Goal: Task Accomplishment & Management: Use online tool/utility

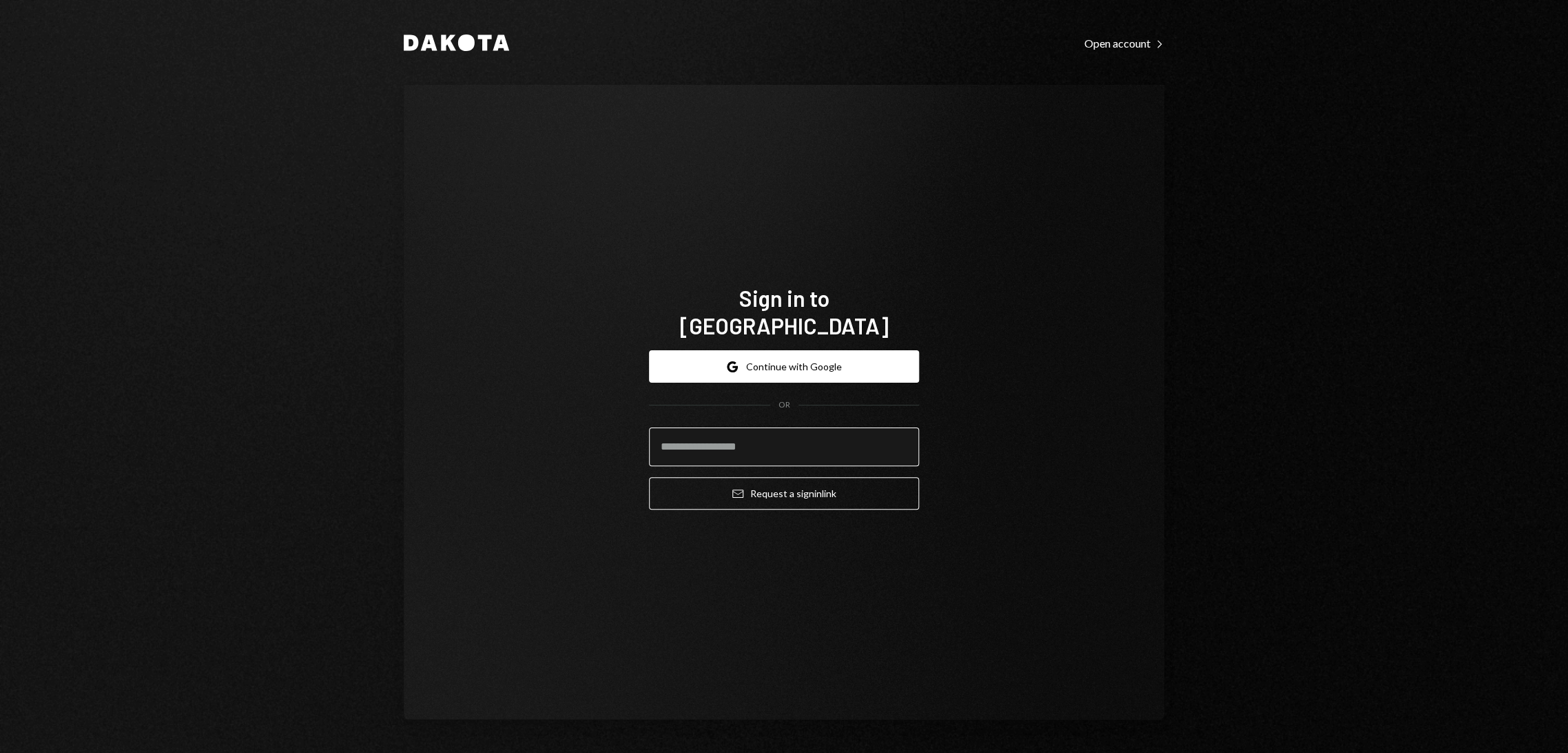
click at [742, 439] on input "email" at bounding box center [784, 447] width 270 height 39
type input "**********"
click at [767, 478] on button "Email Request a sign in link" at bounding box center [784, 493] width 270 height 32
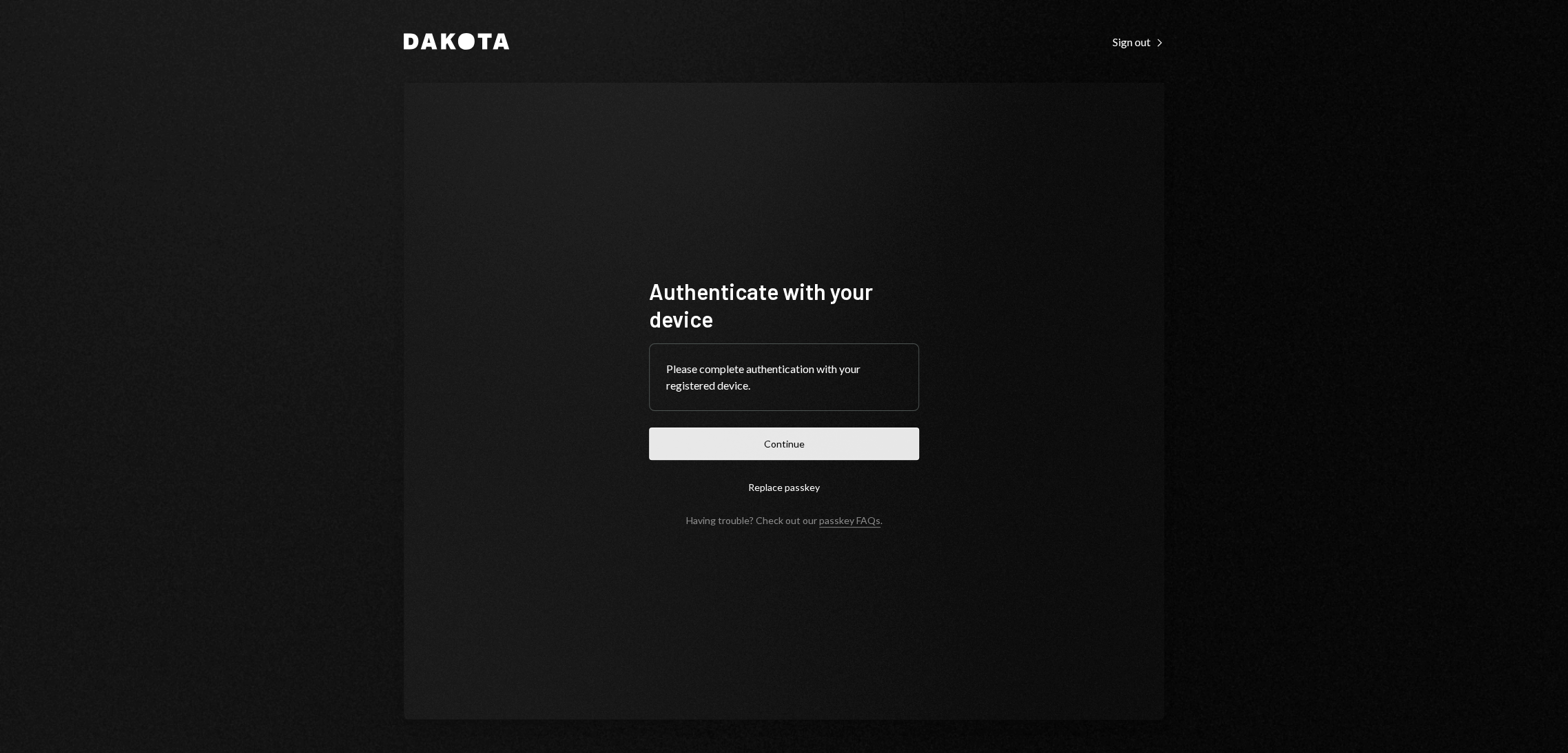
click at [744, 440] on button "Continue" at bounding box center [784, 444] width 270 height 32
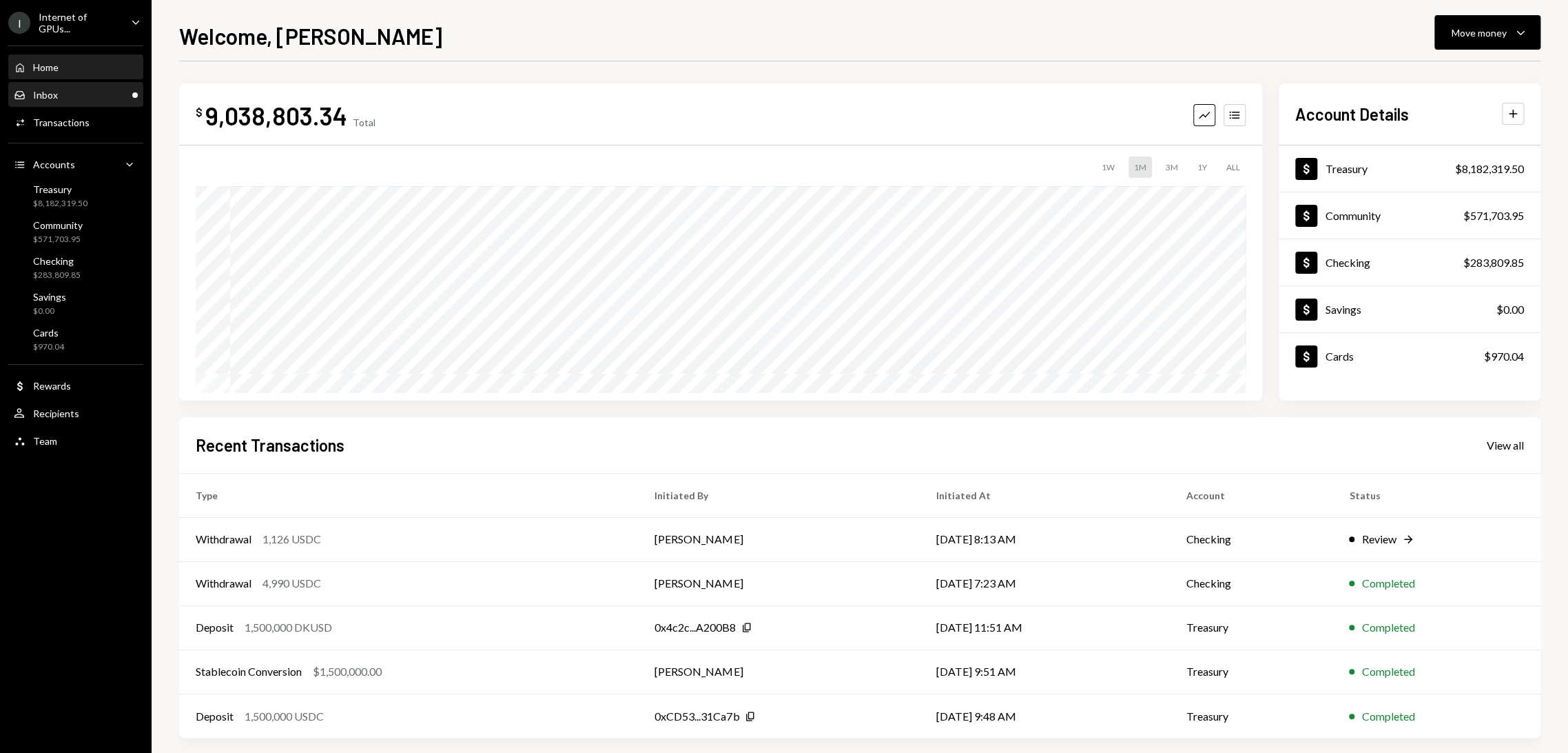
click at [89, 82] on link "Inbox Inbox" at bounding box center [75, 94] width 135 height 25
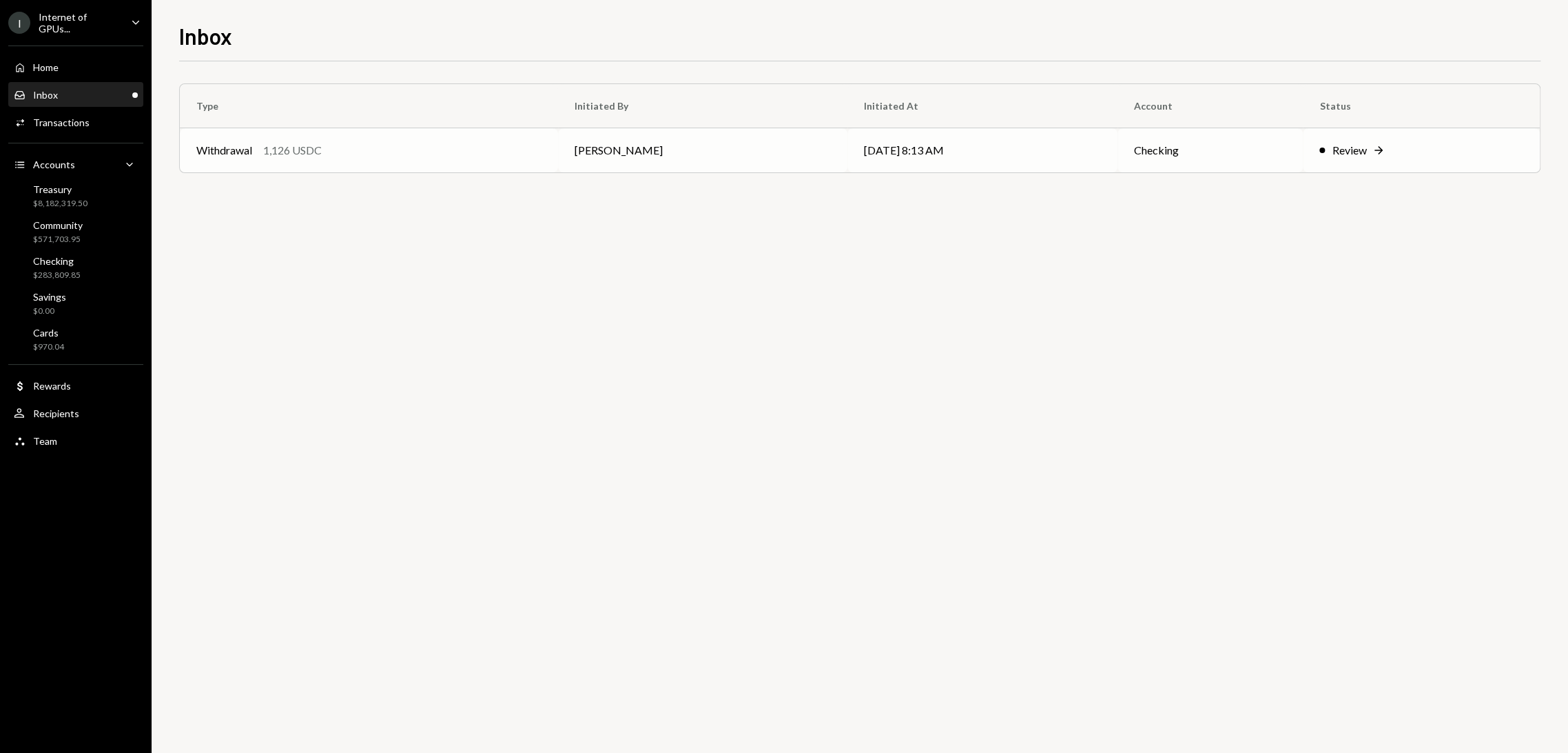
click at [1161, 151] on td "Checking" at bounding box center [1210, 150] width 186 height 44
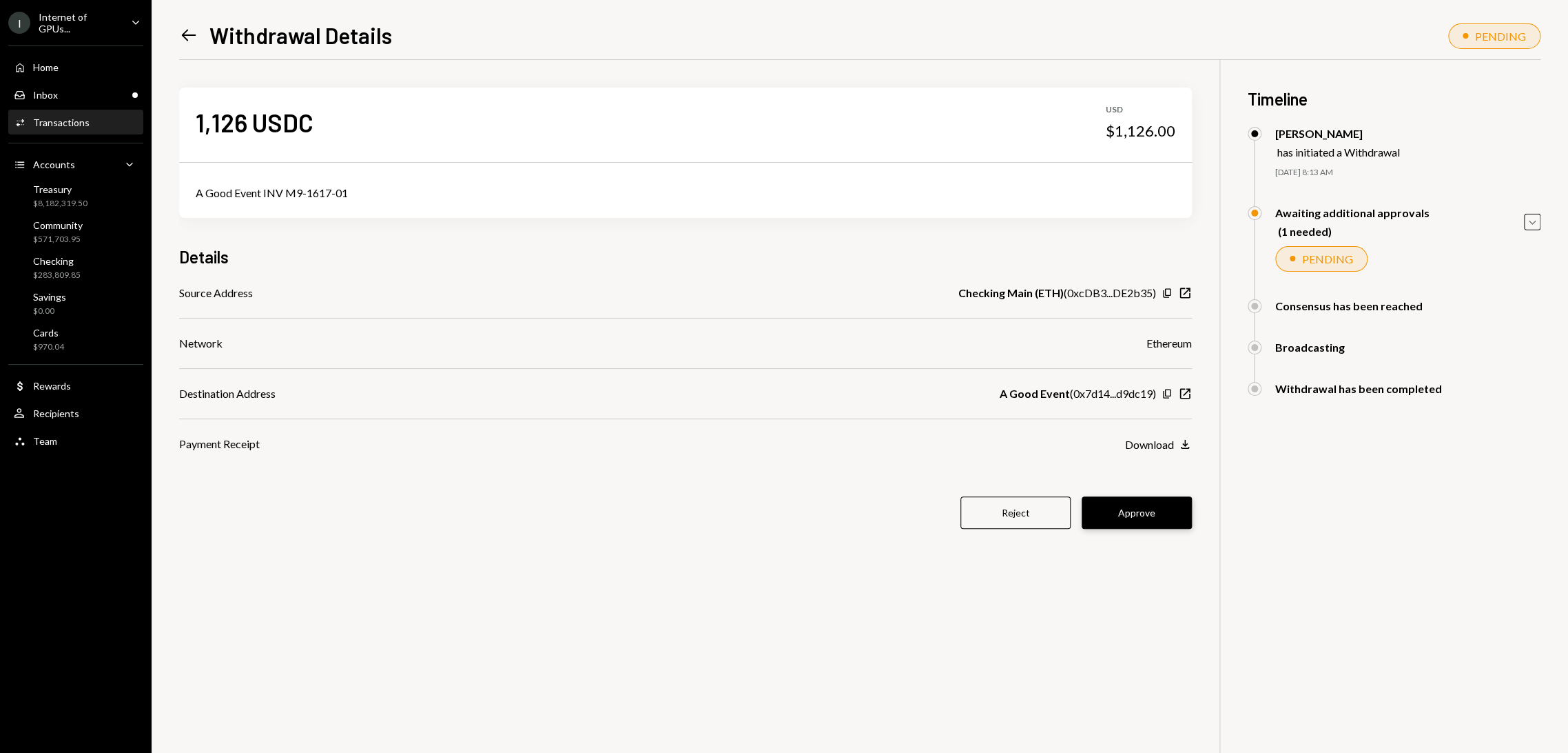
click at [1142, 516] on button "Approve" at bounding box center [1136, 512] width 110 height 32
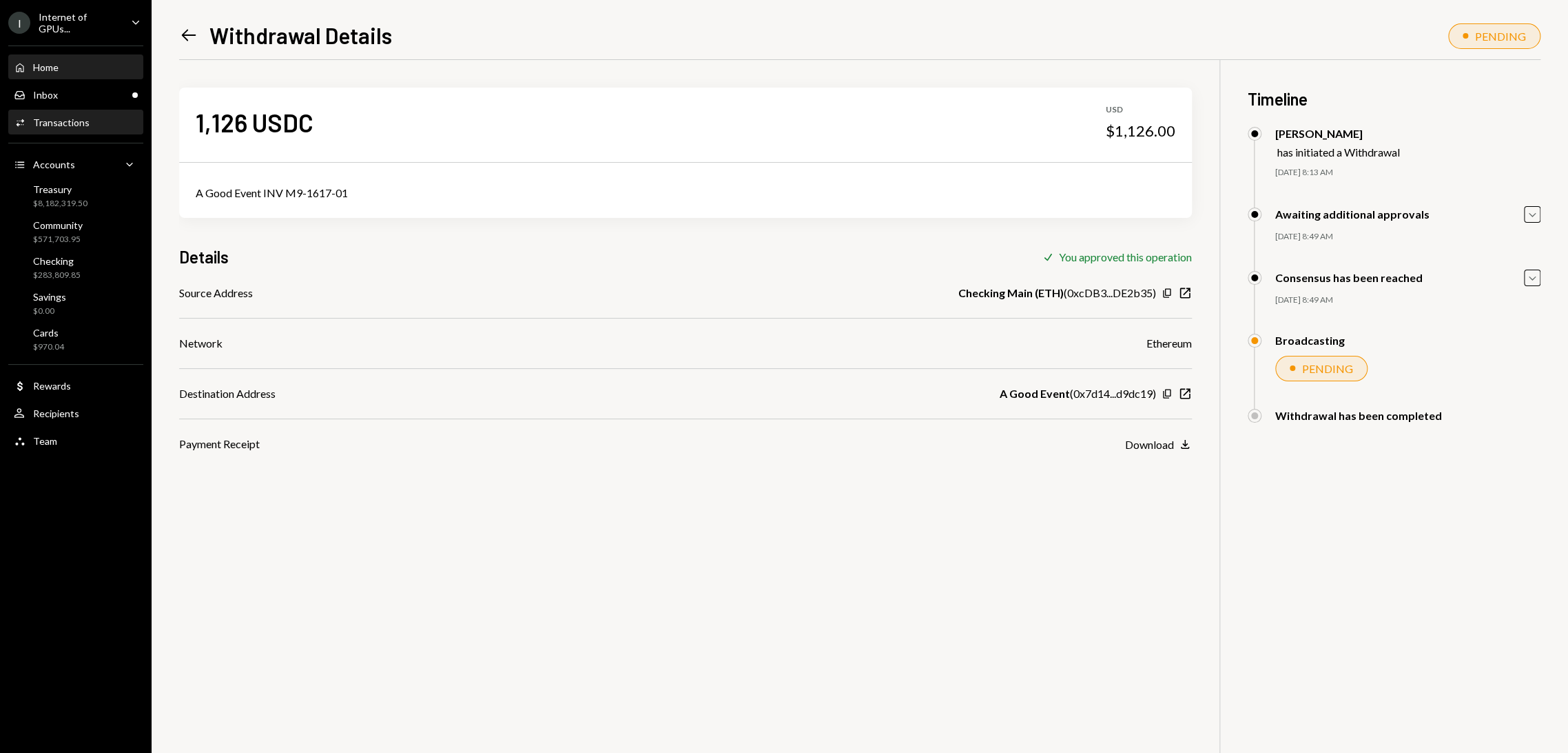
click at [83, 71] on div "Home Home" at bounding box center [76, 67] width 124 height 12
